Goal: Find specific page/section: Find specific page/section

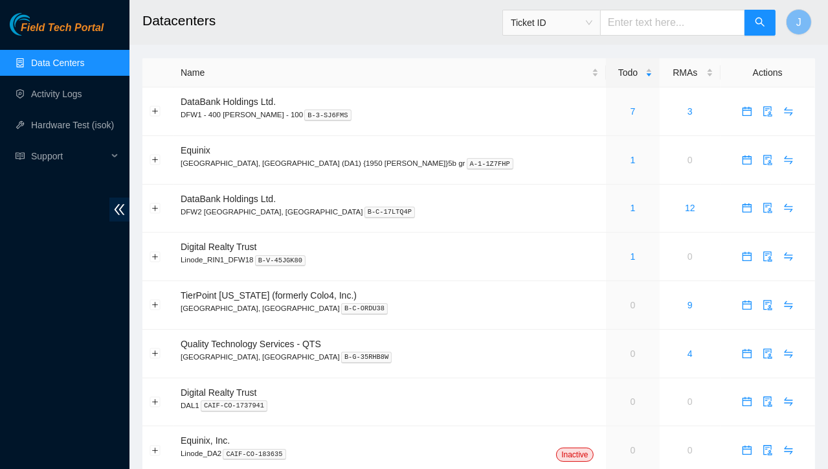
click at [72, 68] on link "Data Centers" at bounding box center [57, 63] width 53 height 10
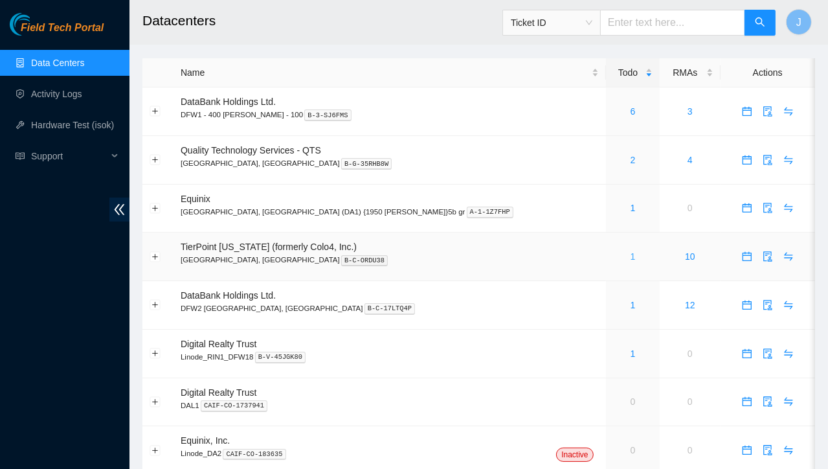
click at [630, 258] on link "1" at bounding box center [632, 256] width 5 height 10
click at [630, 255] on link "1" at bounding box center [632, 256] width 5 height 10
